Goal: Download file/media

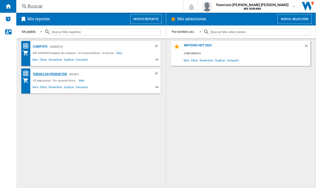
click at [60, 74] on div "Todos los Productos" at bounding box center [49, 74] width 35 height 6
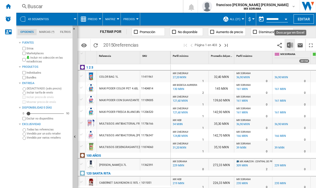
click at [291, 46] on img "Descargar en Excel" at bounding box center [290, 45] width 6 height 6
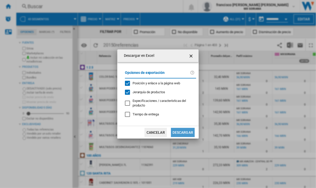
click at [181, 132] on button "Descargar" at bounding box center [183, 132] width 24 height 9
